Goal: Find specific page/section: Find specific page/section

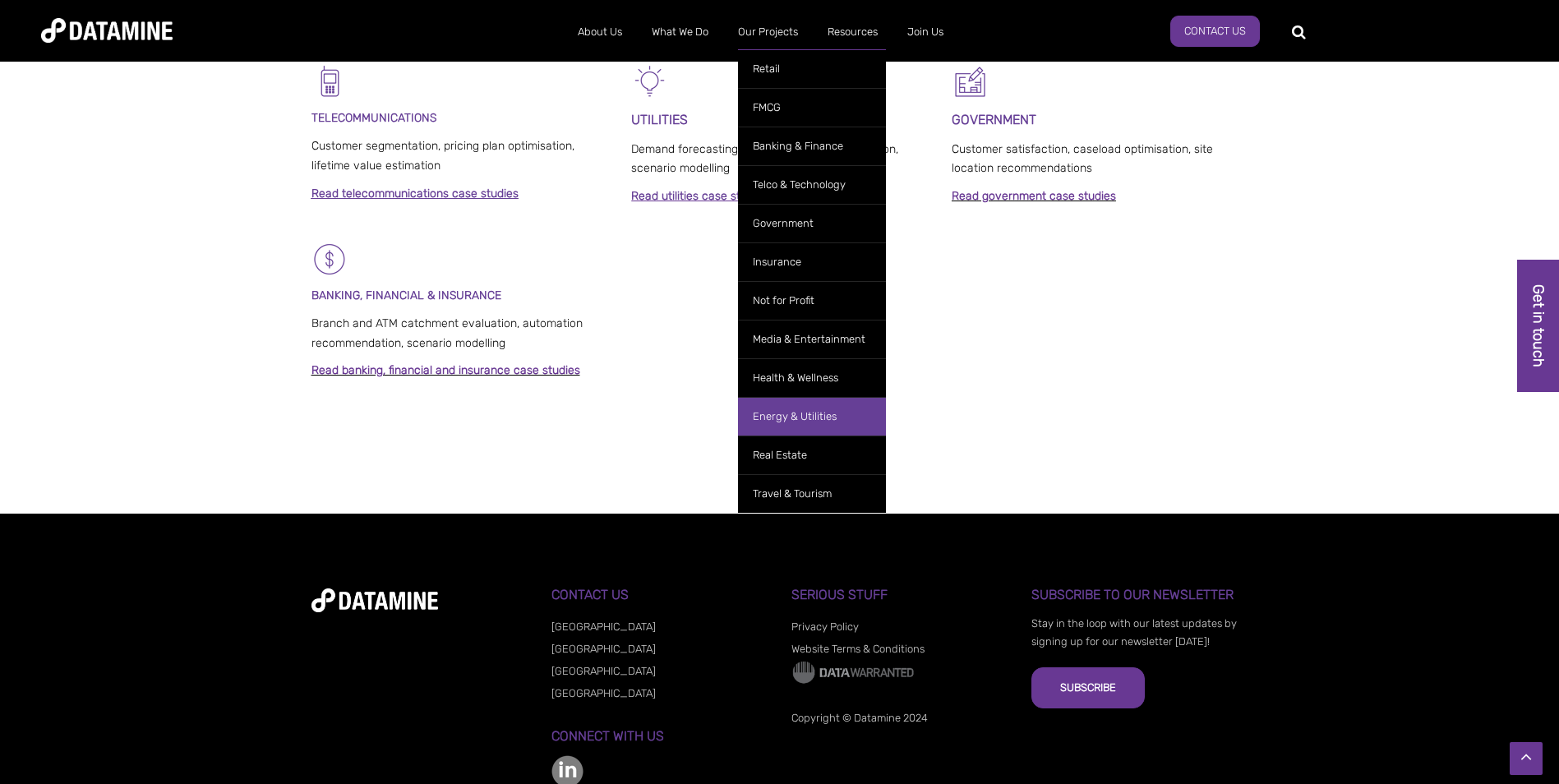
scroll to position [1219, 0]
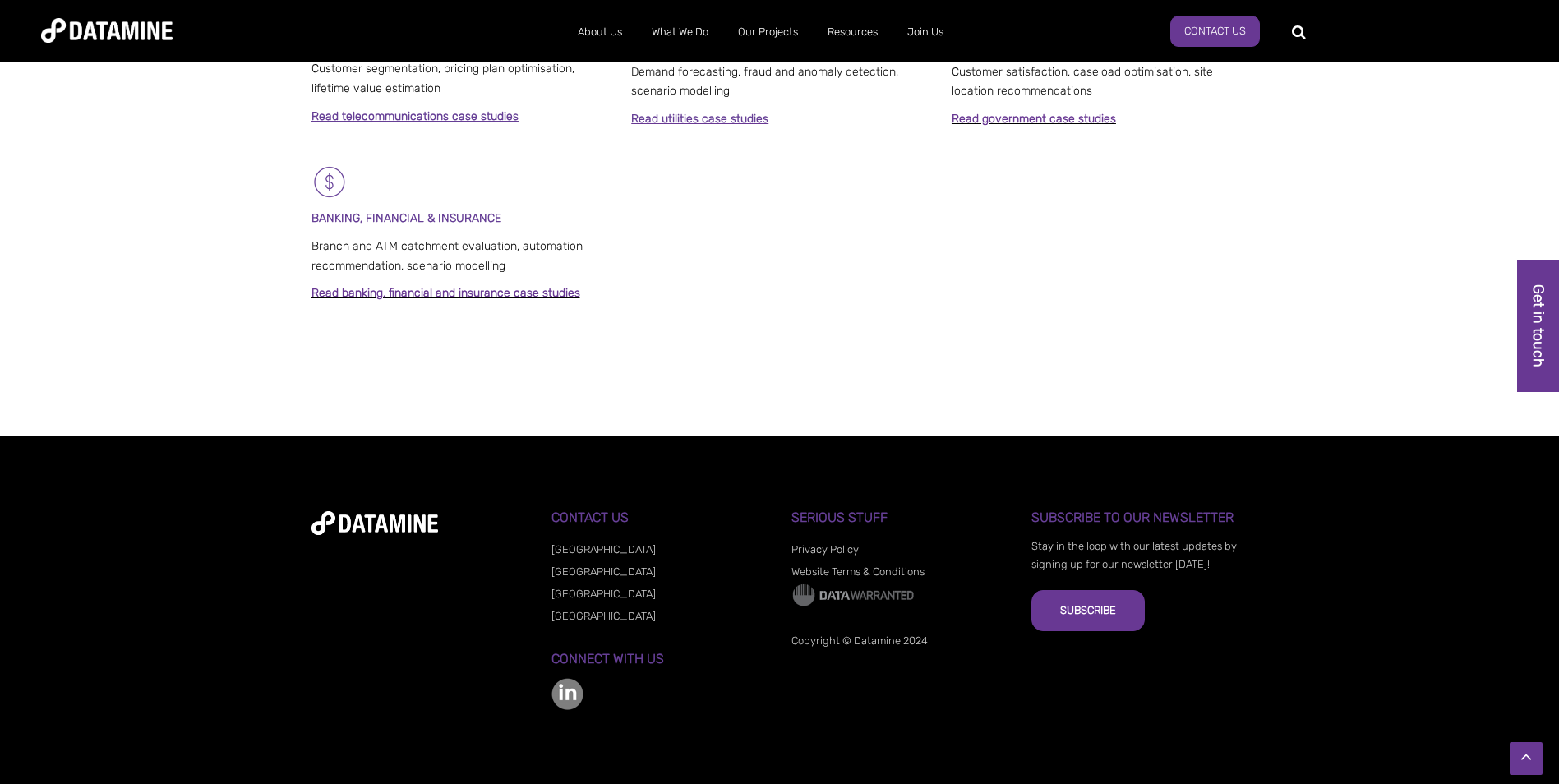
click at [579, 352] on link "[GEOGRAPHIC_DATA]" at bounding box center [604, 572] width 104 height 12
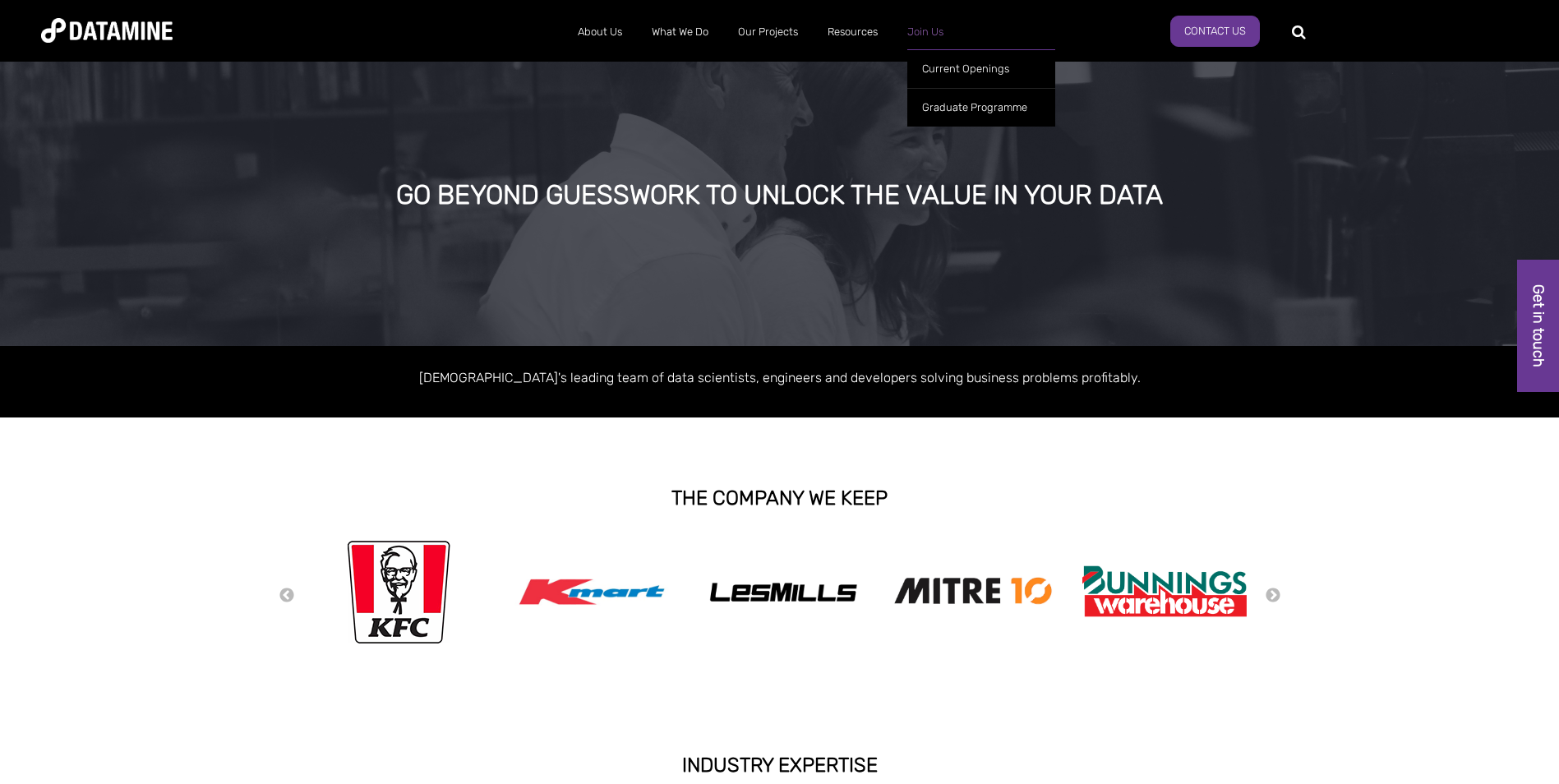
click at [922, 37] on link "Join Us" at bounding box center [926, 31] width 66 height 42
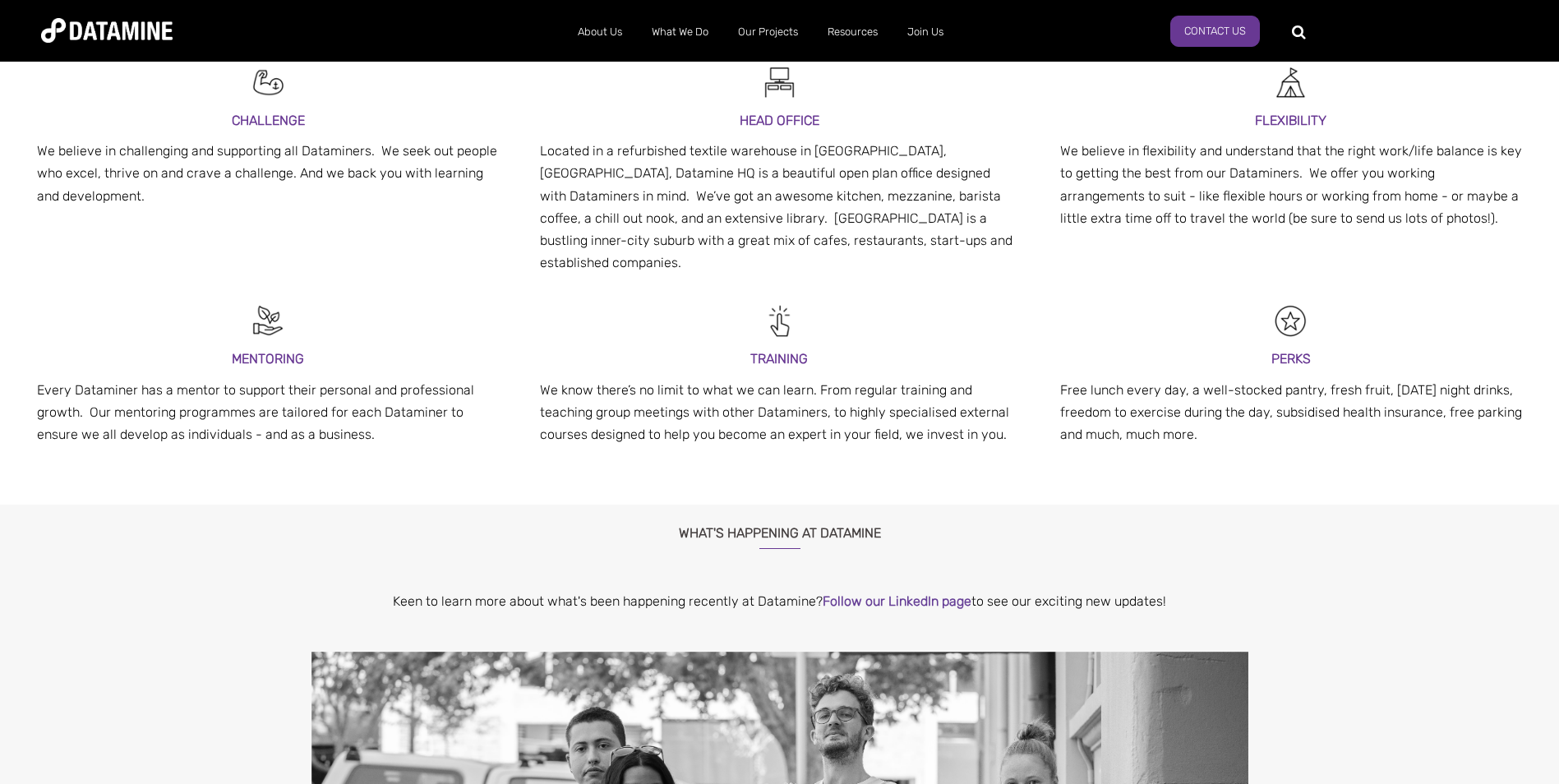
scroll to position [104, 0]
